Goal: Task Accomplishment & Management: Manage account settings

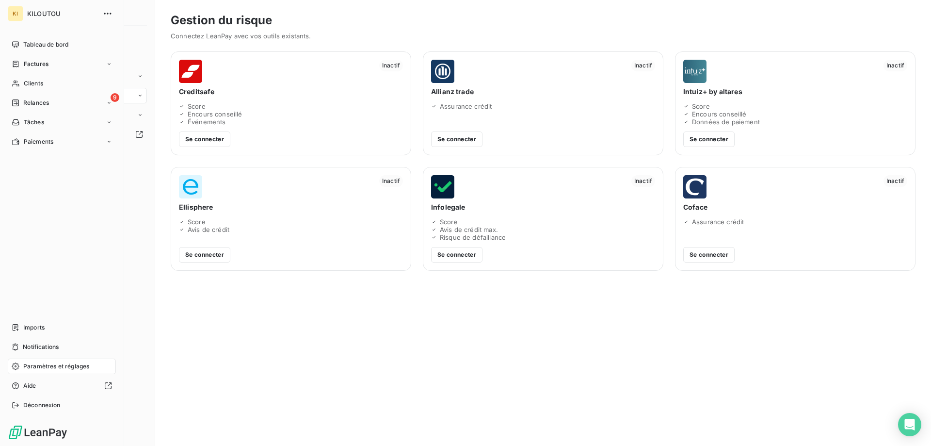
click at [16, 11] on div "KI" at bounding box center [16, 14] width 16 height 16
click at [106, 13] on icon "button" at bounding box center [108, 14] width 10 height 10
click at [38, 44] on span "Tableau de bord" at bounding box center [45, 44] width 45 height 9
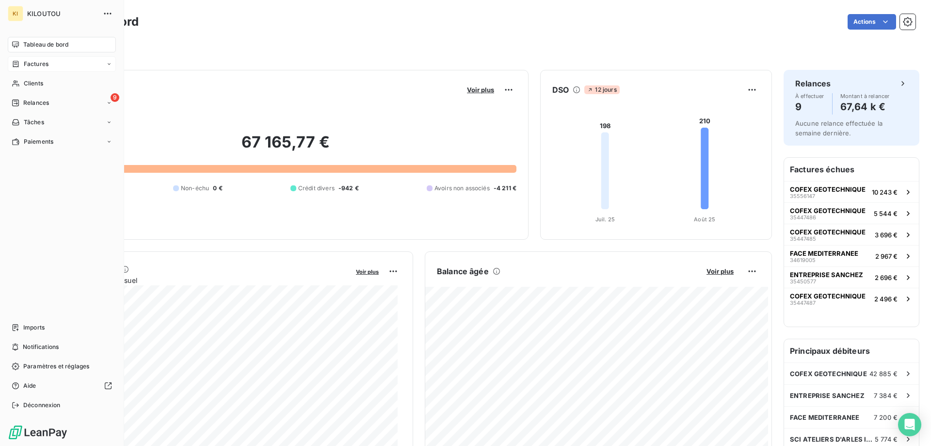
click at [18, 60] on icon at bounding box center [16, 64] width 8 height 8
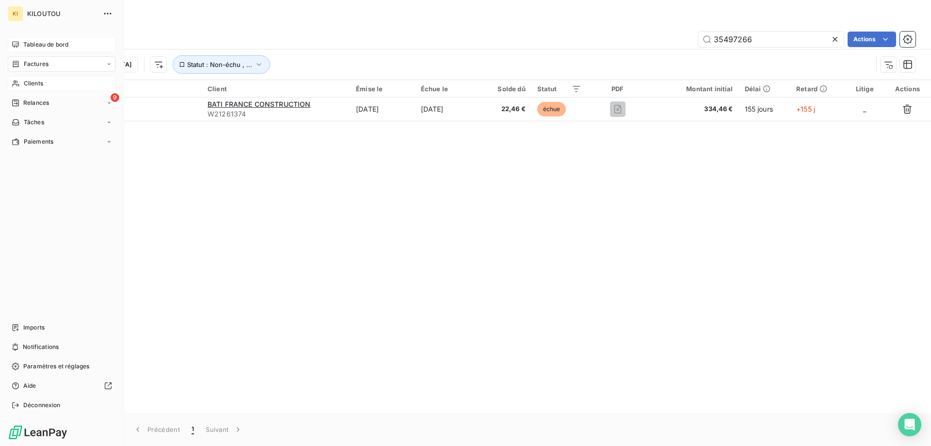
click at [30, 81] on span "Clients" at bounding box center [33, 83] width 19 height 9
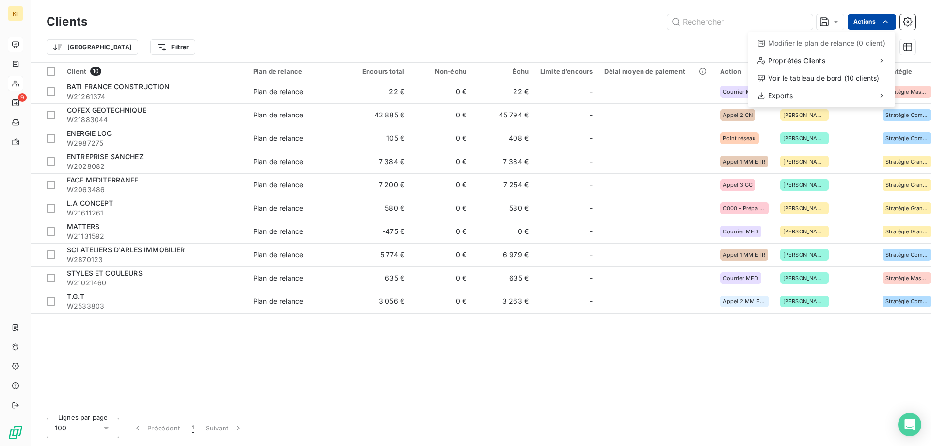
click at [879, 21] on html "KI 9 Clients Actions Modifier le plan de relance (0 client) Propriétés Clients …" at bounding box center [465, 223] width 931 height 446
click at [812, 77] on div "Voir le tableau de bord (10 clients)" at bounding box center [822, 78] width 140 height 16
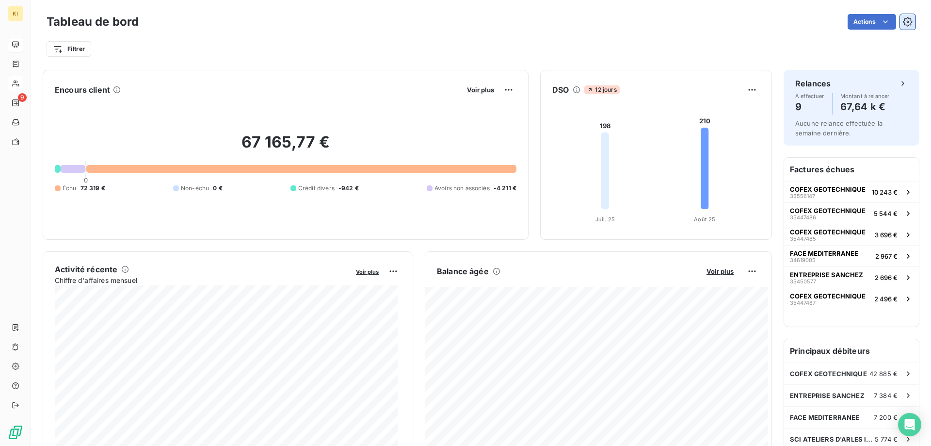
click at [905, 21] on icon "button" at bounding box center [907, 21] width 9 height 9
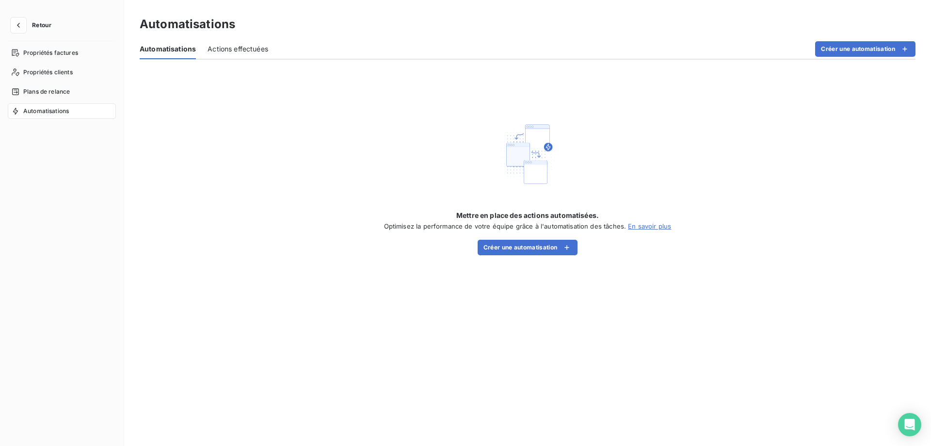
click at [239, 55] on div "Actions effectuées" at bounding box center [238, 49] width 61 height 20
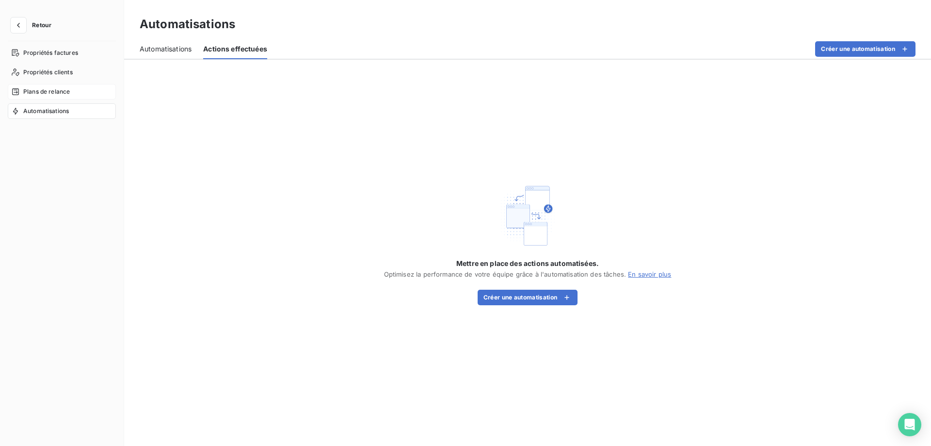
click at [43, 88] on span "Plans de relance" at bounding box center [46, 91] width 47 height 9
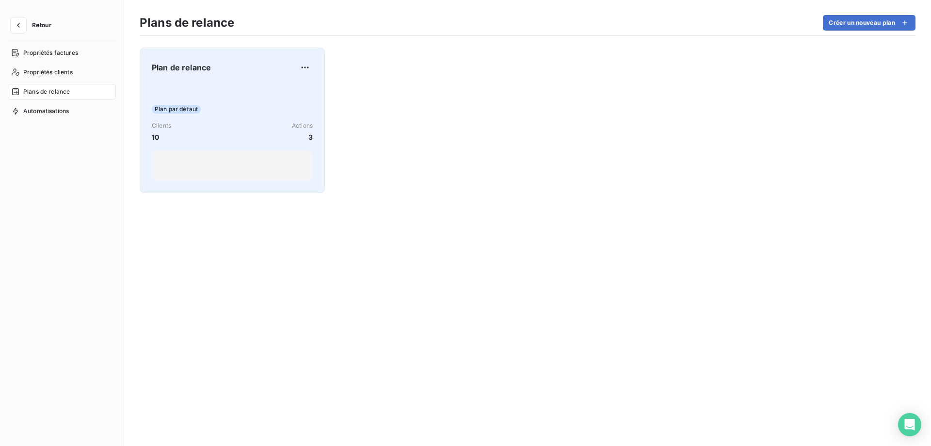
click at [207, 159] on div at bounding box center [232, 165] width 161 height 31
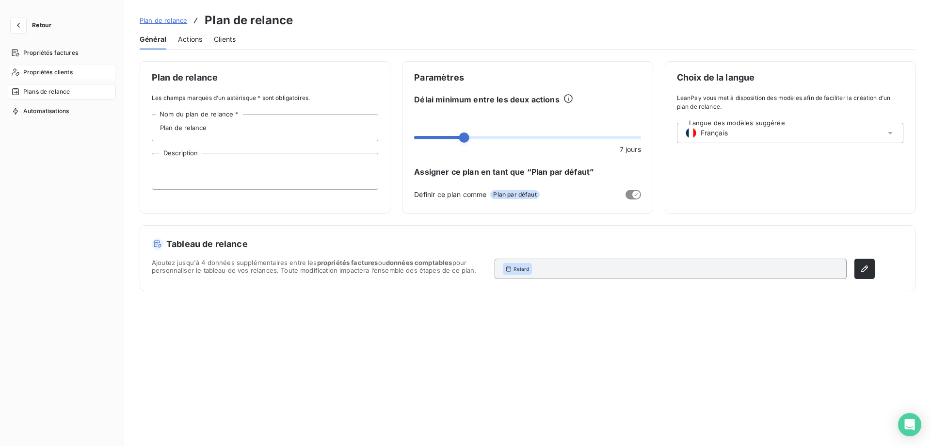
click at [57, 72] on span "Propriétés clients" at bounding box center [47, 72] width 49 height 9
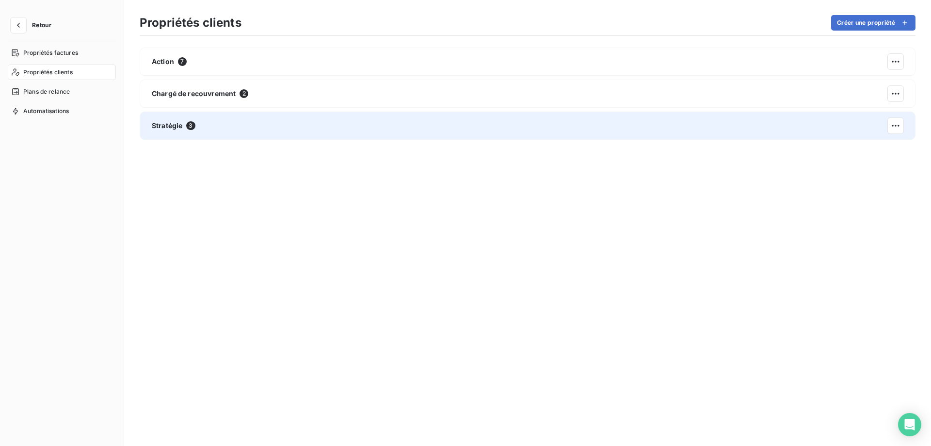
click at [173, 117] on div "Stratégie 3" at bounding box center [528, 126] width 776 height 28
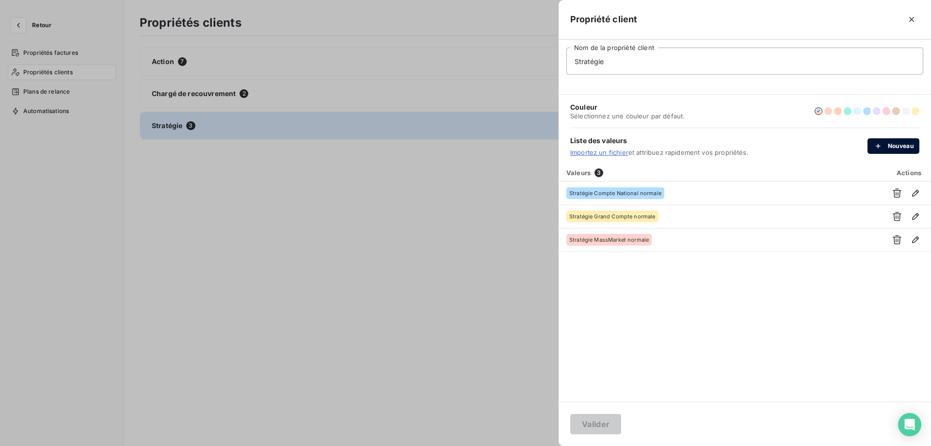
click at [892, 145] on button "Nouveau" at bounding box center [893, 146] width 52 height 16
click at [652, 322] on div "Valeurs 3 Actions Stratégie Compte National normale Stratégie Grand Compte norm…" at bounding box center [745, 283] width 372 height 238
click at [600, 153] on link "Importez un fichier" at bounding box center [599, 152] width 58 height 8
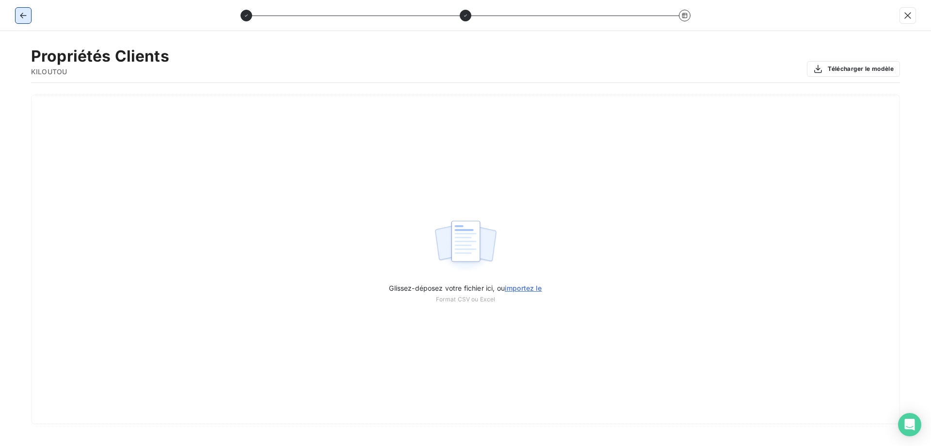
click at [22, 14] on icon "button" at bounding box center [23, 16] width 6 height 6
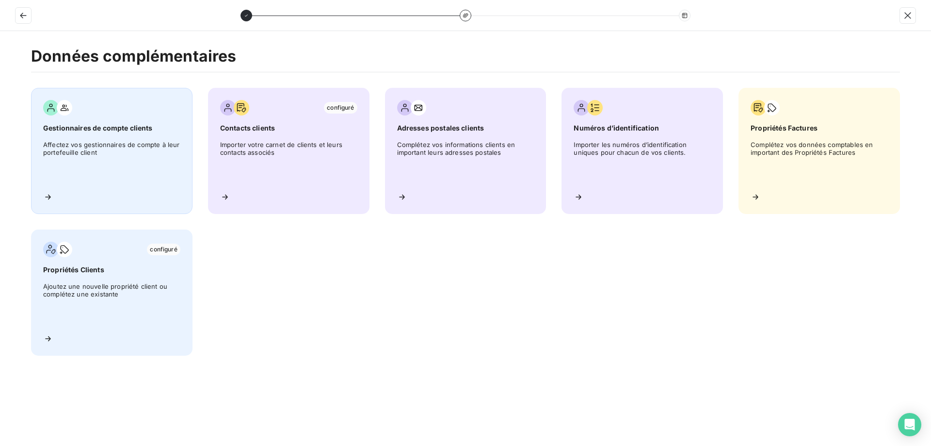
click at [93, 126] on span "Gestionnaires de compte clients" at bounding box center [111, 128] width 137 height 10
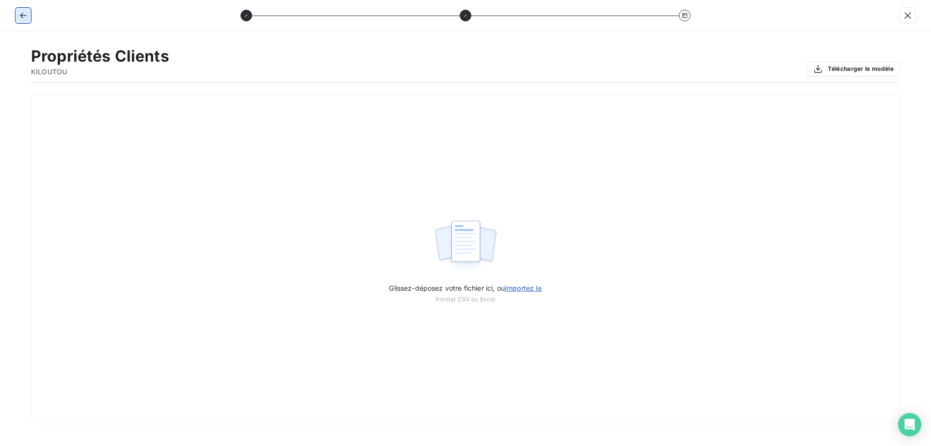
click at [19, 14] on icon "button" at bounding box center [23, 16] width 10 height 10
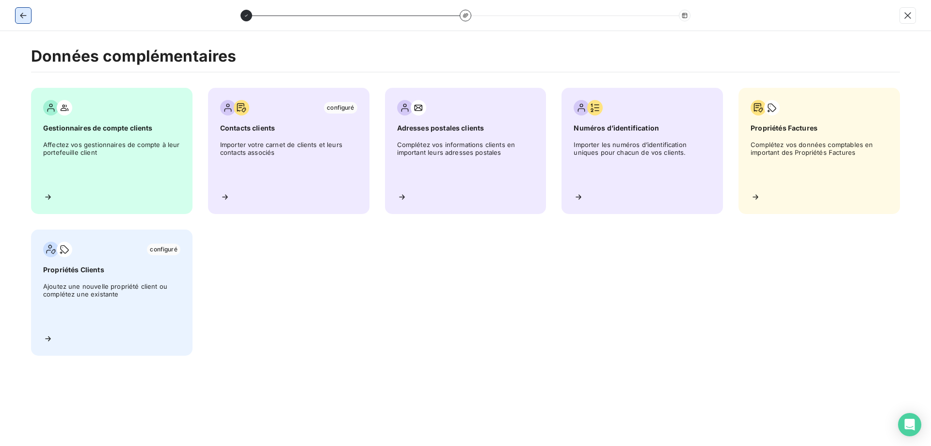
click at [19, 14] on icon "button" at bounding box center [23, 16] width 10 height 10
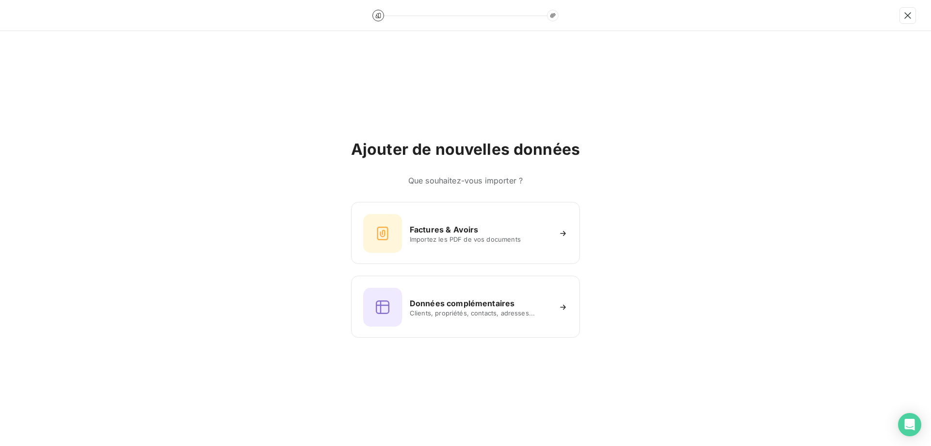
click at [378, 16] on icon at bounding box center [378, 15] width 5 height 5
click at [554, 17] on icon at bounding box center [553, 16] width 6 height 6
click at [905, 11] on icon "button" at bounding box center [908, 16] width 10 height 10
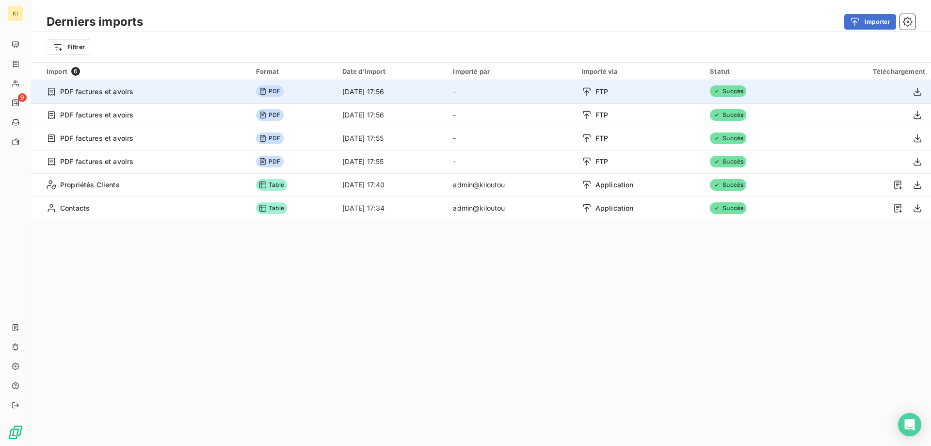
click at [138, 87] on div "PDF factures et avoirs" at bounding box center [146, 92] width 198 height 10
click at [259, 90] on icon at bounding box center [263, 91] width 8 height 8
click at [912, 96] on icon "button" at bounding box center [917, 92] width 10 height 10
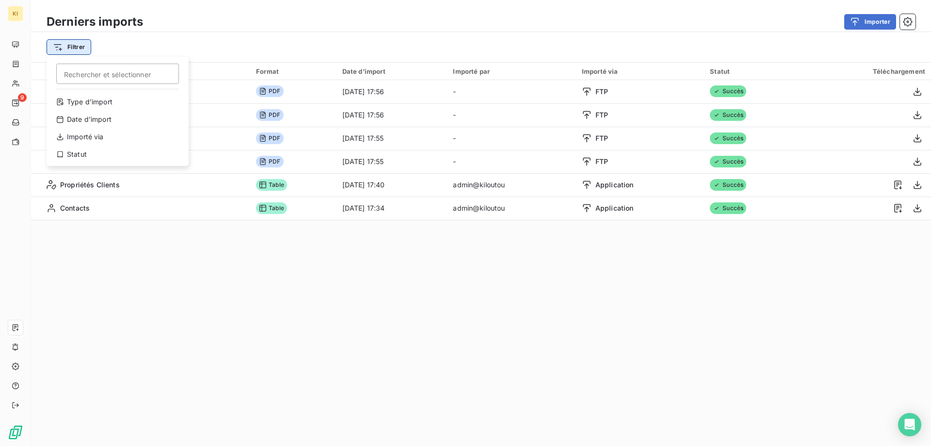
click at [74, 46] on html "KI 9 Derniers imports Importer Filtrer Rechercher et sélectionner Type d’import…" at bounding box center [465, 223] width 931 height 446
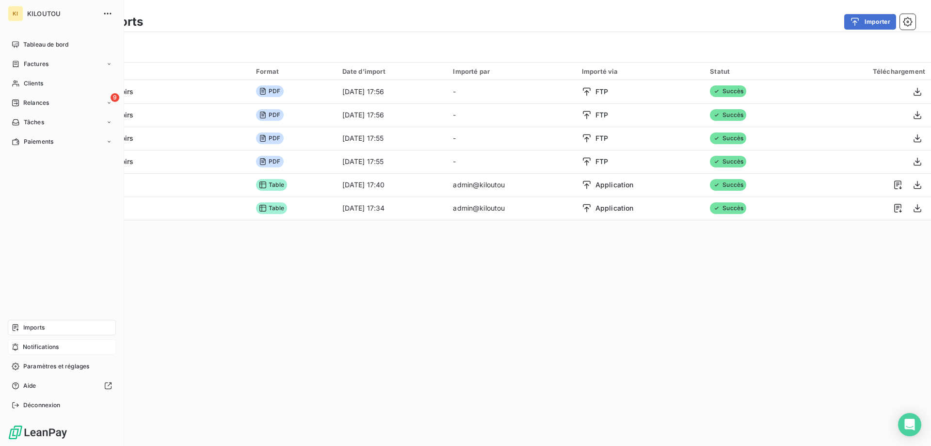
click at [64, 346] on div "Notifications" at bounding box center [62, 347] width 108 height 16
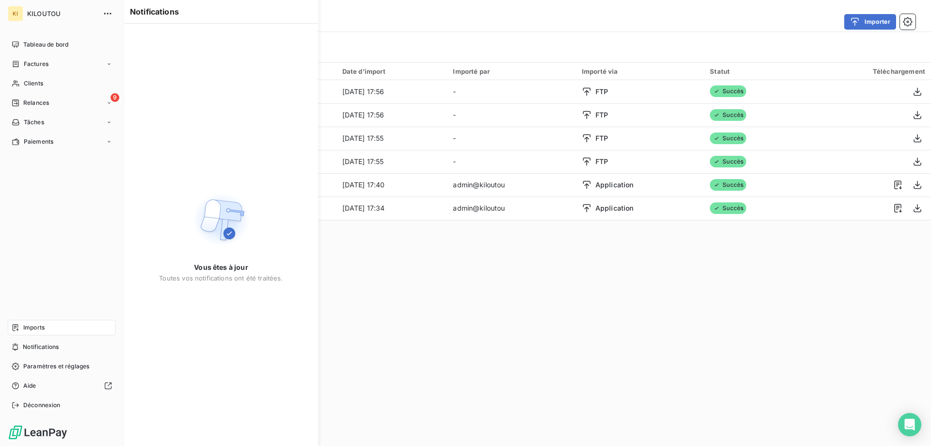
click at [53, 330] on div "Imports" at bounding box center [62, 328] width 108 height 16
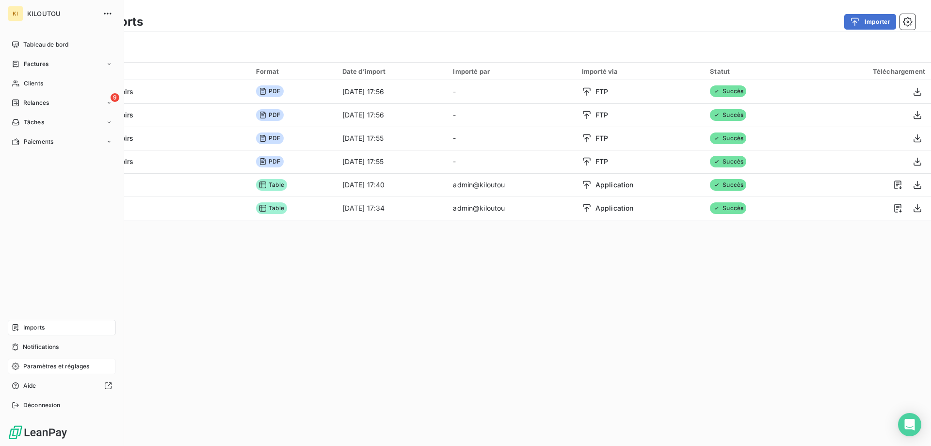
click at [50, 371] on div "Paramètres et réglages" at bounding box center [62, 366] width 108 height 16
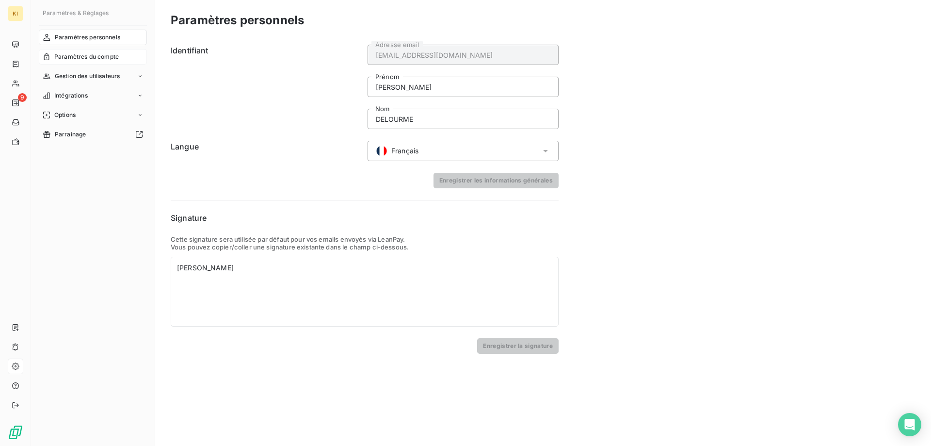
click at [100, 52] on span "Paramètres du compte" at bounding box center [86, 56] width 64 height 9
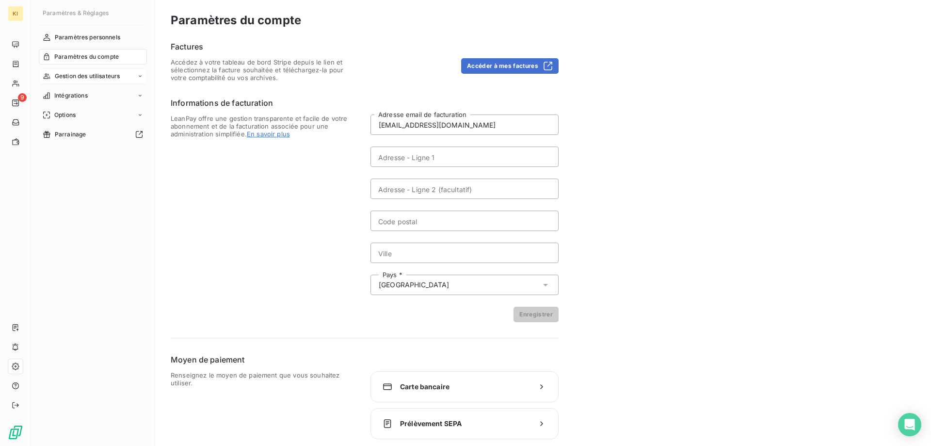
click at [99, 74] on span "Gestion des utilisateurs" at bounding box center [87, 76] width 65 height 9
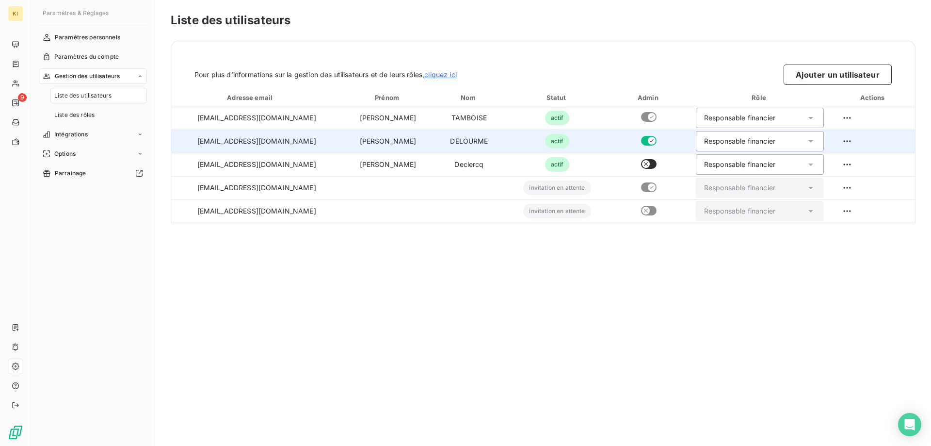
click at [704, 140] on div "Responsable financier" at bounding box center [739, 141] width 71 height 10
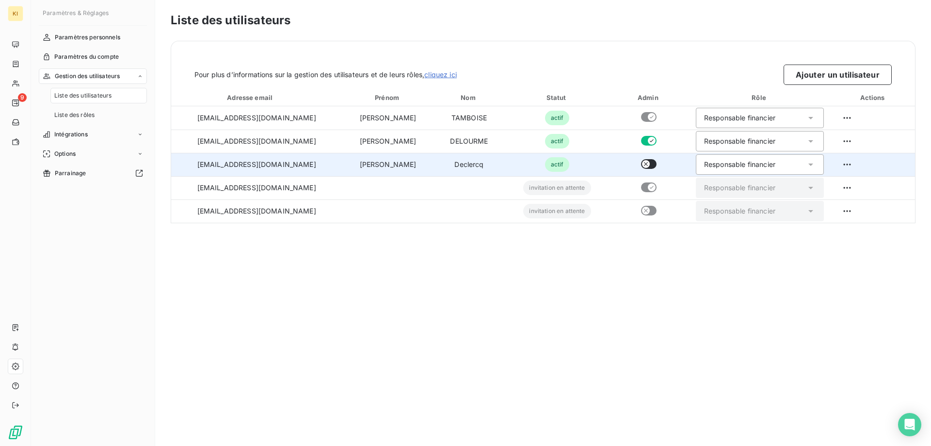
click at [712, 162] on div "Responsable financier" at bounding box center [739, 165] width 71 height 10
click at [711, 200] on span "Chargé de recouvrement" at bounding box center [742, 203] width 81 height 10
click at [79, 117] on span "Liste des rôles" at bounding box center [74, 115] width 40 height 9
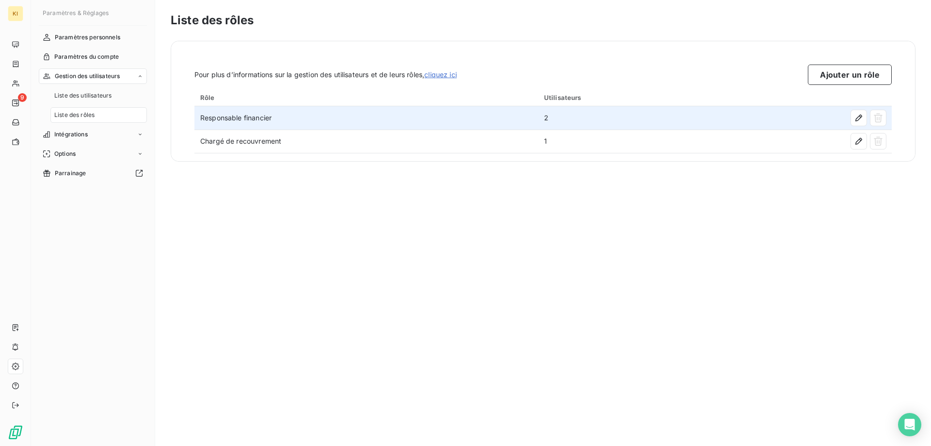
click at [528, 119] on td "Responsable financier" at bounding box center [366, 117] width 344 height 23
click at [858, 119] on icon "button" at bounding box center [858, 117] width 7 height 7
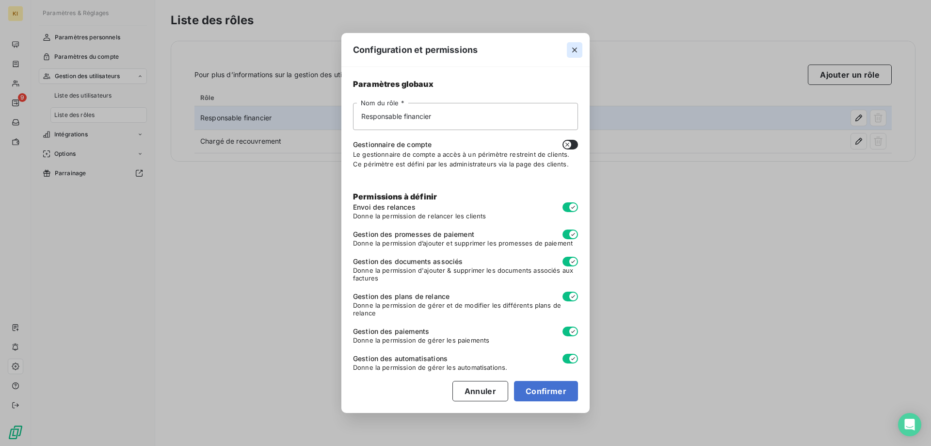
click at [573, 48] on icon "button" at bounding box center [574, 50] width 5 height 5
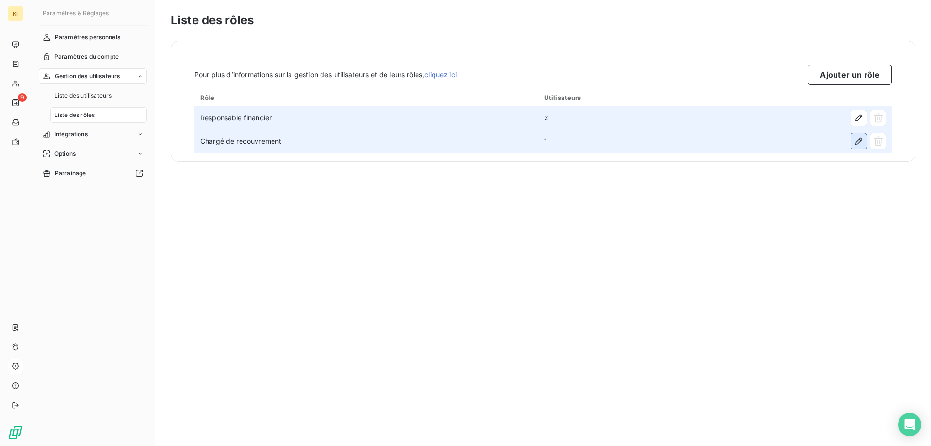
click at [856, 140] on icon "button" at bounding box center [859, 141] width 10 height 10
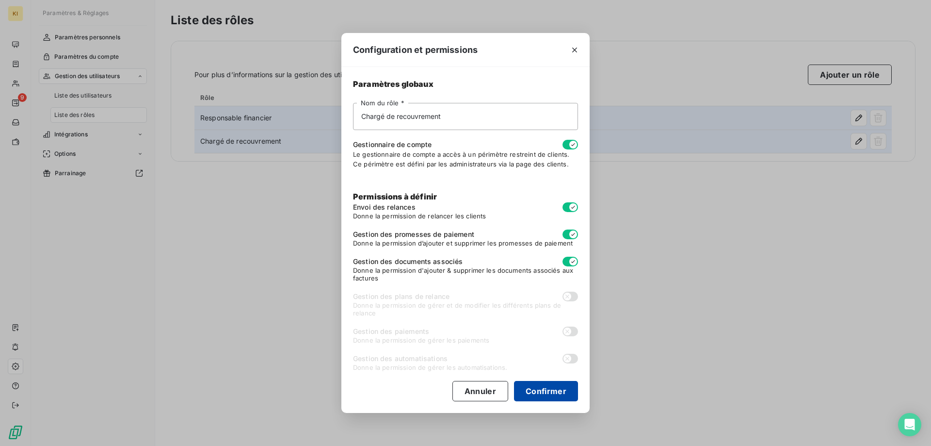
click at [559, 392] on button "Confirmer" at bounding box center [546, 391] width 64 height 20
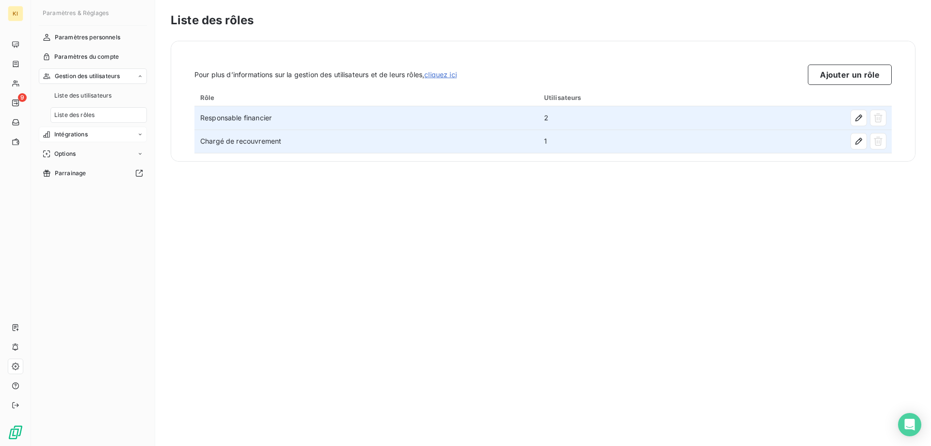
click at [86, 129] on div "Intégrations" at bounding box center [93, 135] width 108 height 16
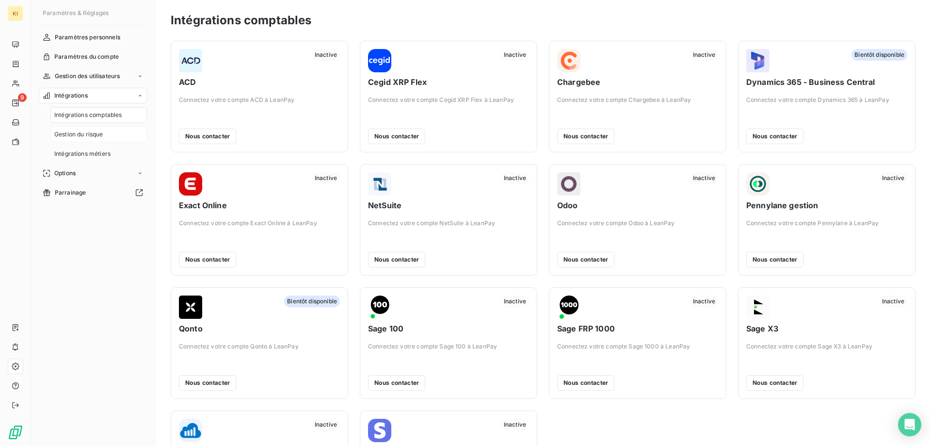
click at [89, 136] on span "Gestion du risque" at bounding box center [78, 134] width 49 height 9
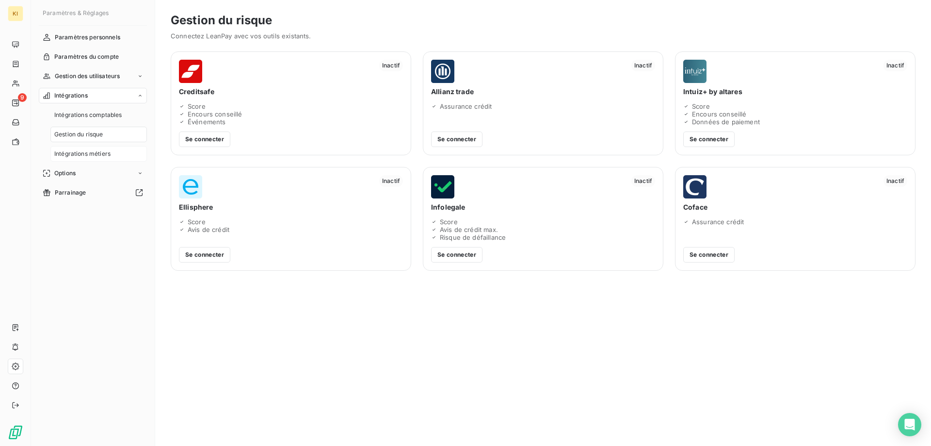
click at [92, 152] on span "Intégrations métiers" at bounding box center [82, 153] width 56 height 9
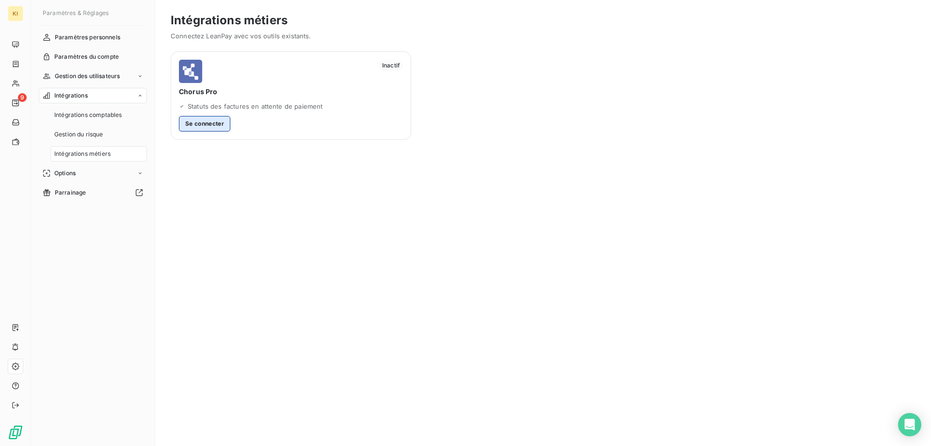
click at [206, 123] on button "Se connecter" at bounding box center [204, 124] width 51 height 16
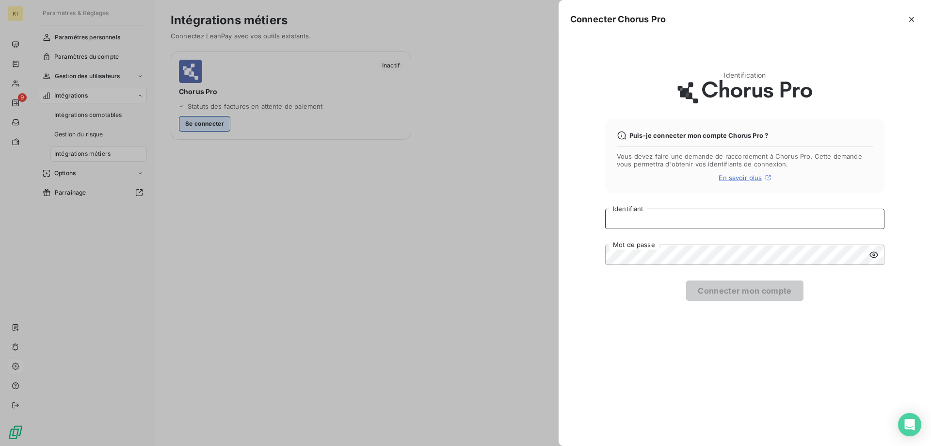
type input "ddelourme@kiloutou.fr"
